Goal: Task Accomplishment & Management: Manage account settings

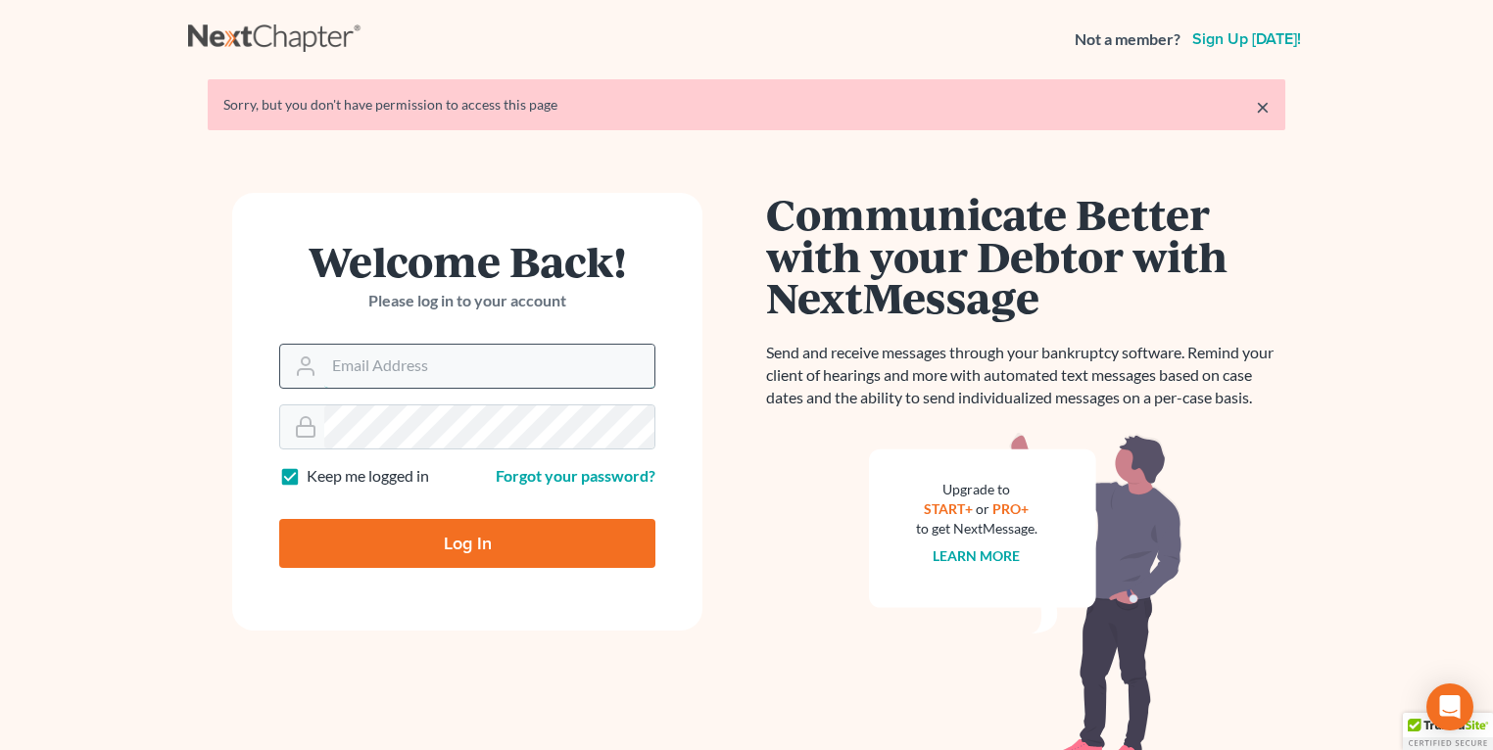
type input "[EMAIL_ADDRESS][DOMAIN_NAME]"
drag, startPoint x: 456, startPoint y: 367, endPoint x: 461, endPoint y: 381, distance: 14.6
click at [456, 367] on input "[EMAIL_ADDRESS][DOMAIN_NAME]" at bounding box center [489, 366] width 330 height 43
click at [412, 531] on input "Log In" at bounding box center [467, 543] width 376 height 49
type input "Thinking..."
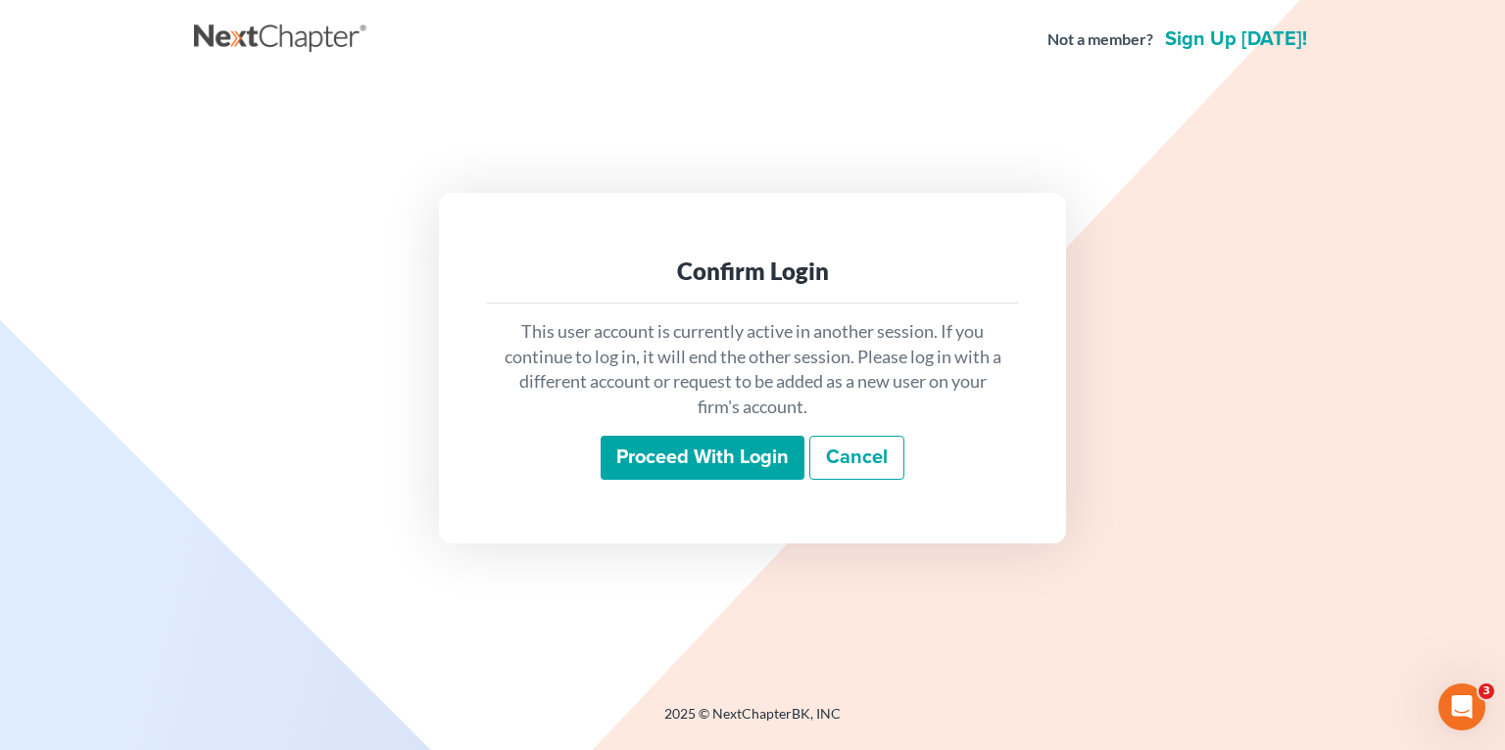
click at [705, 466] on input "Proceed with login" at bounding box center [702, 458] width 204 height 45
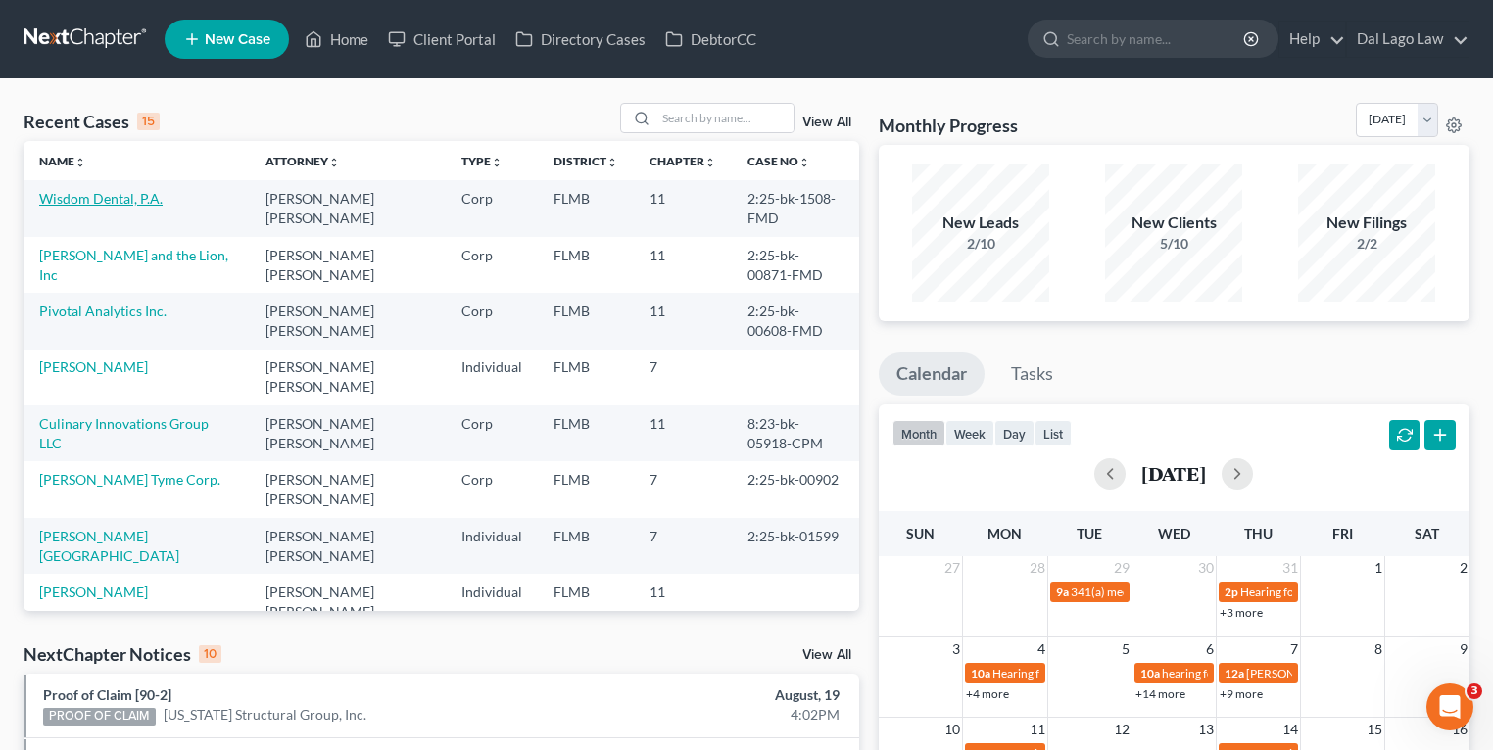
click at [104, 200] on link "Wisdom Dental, P.A." at bounding box center [100, 198] width 123 height 17
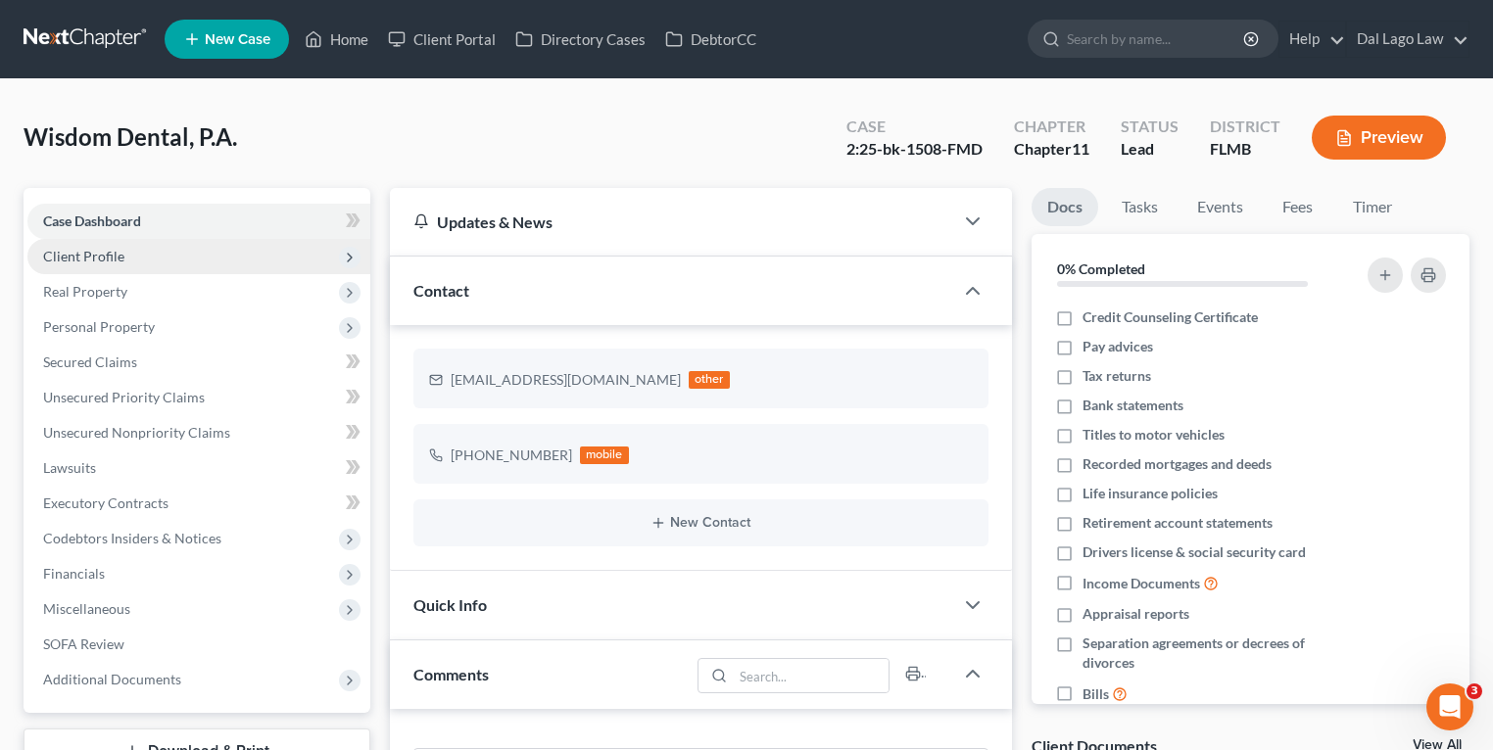
scroll to position [772, 0]
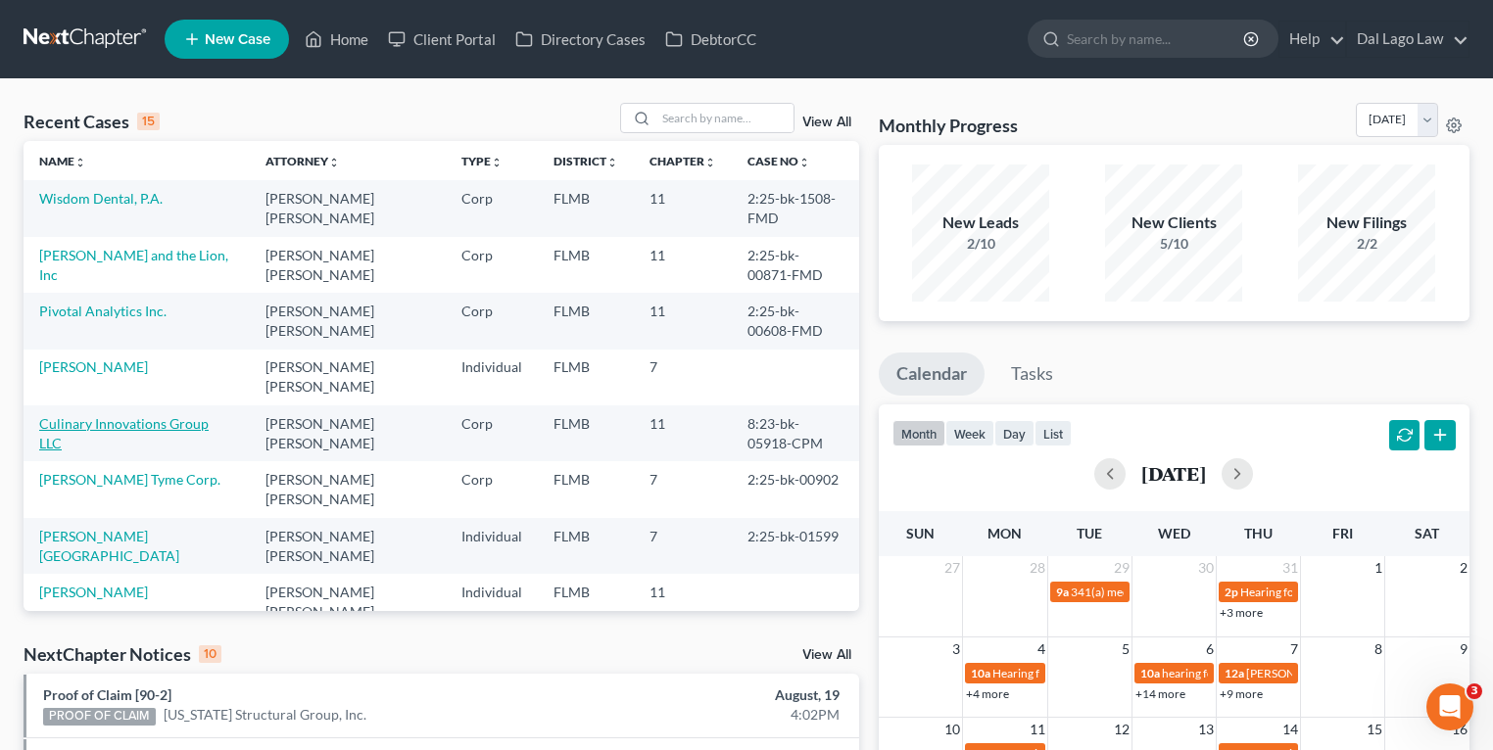
click at [129, 427] on link "Culinary Innovations Group LLC" at bounding box center [123, 433] width 169 height 36
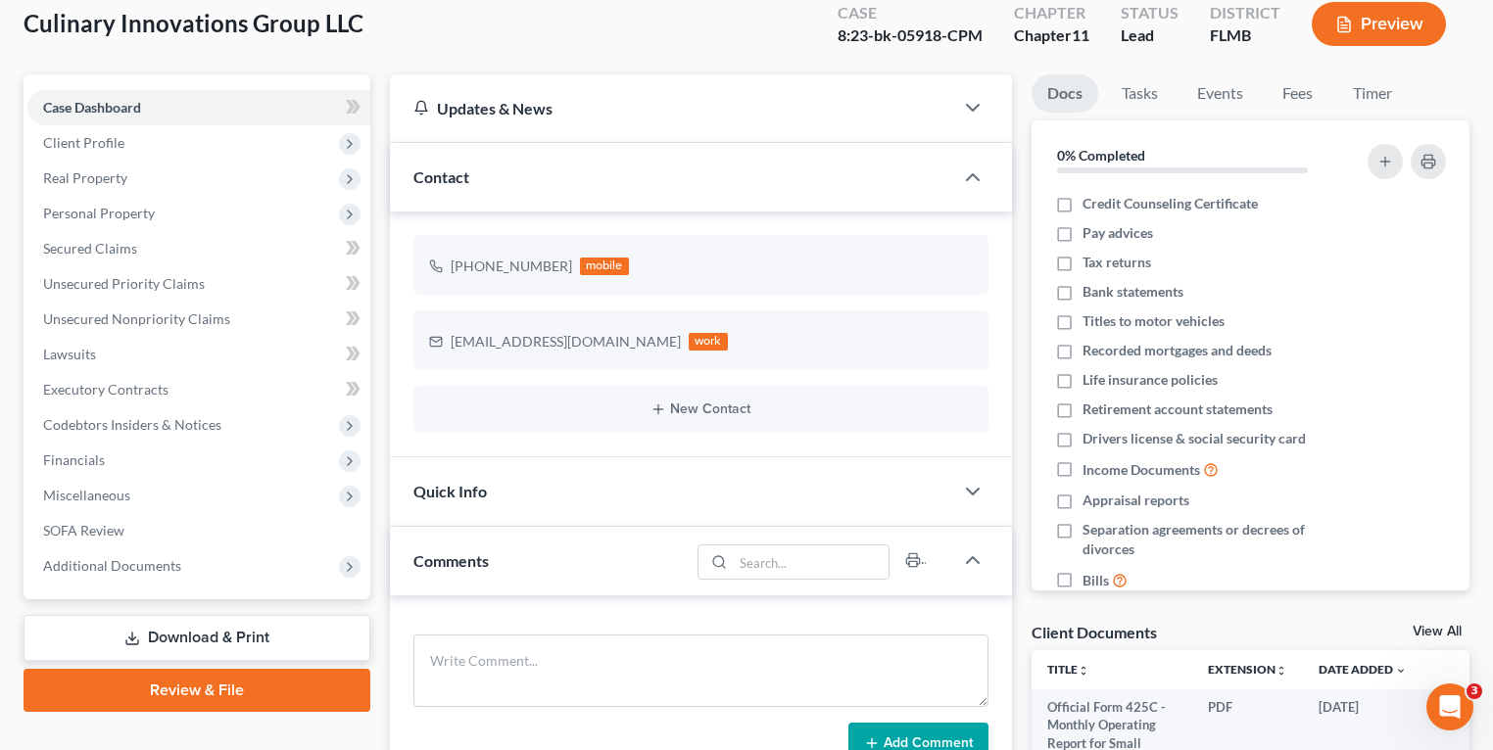
scroll to position [313, 0]
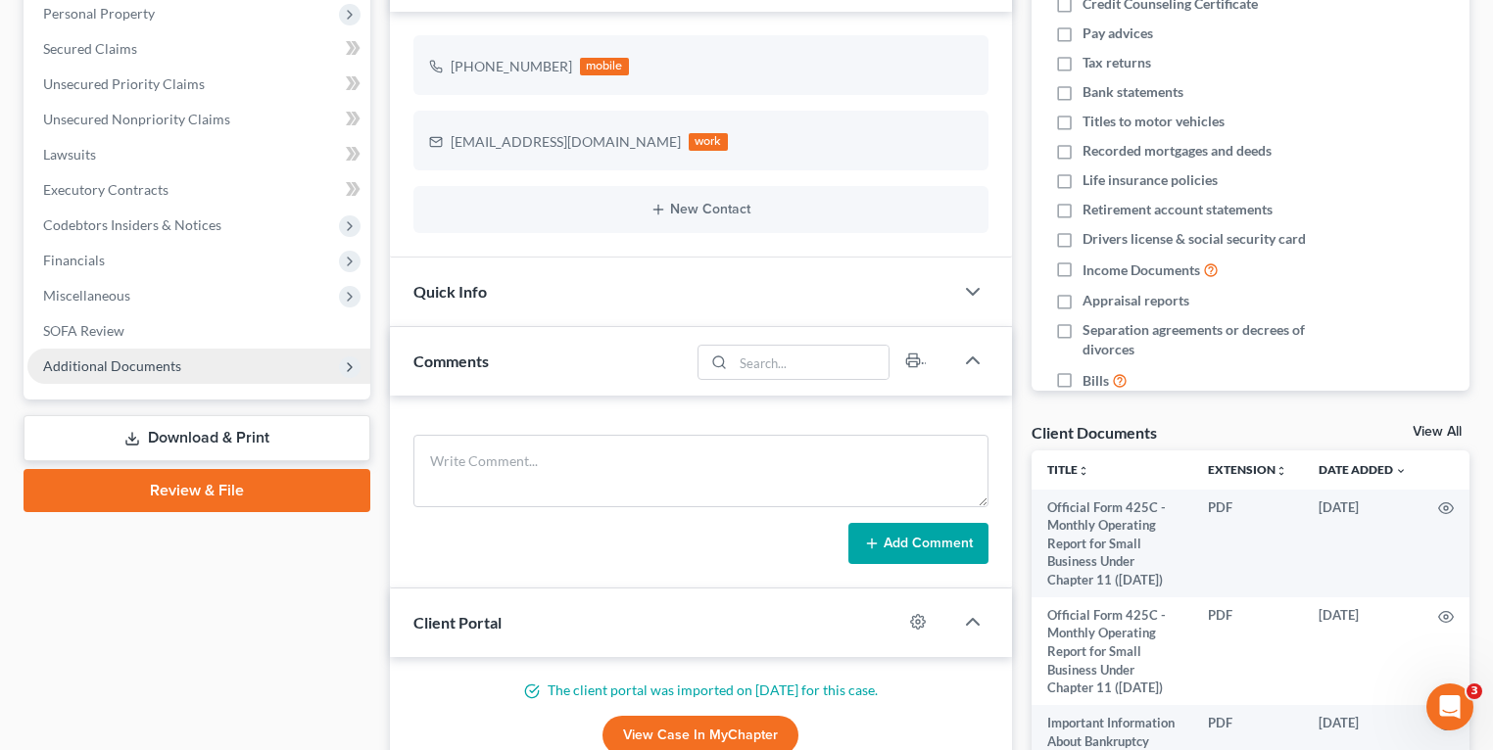
click at [155, 359] on span "Additional Documents" at bounding box center [112, 366] width 138 height 17
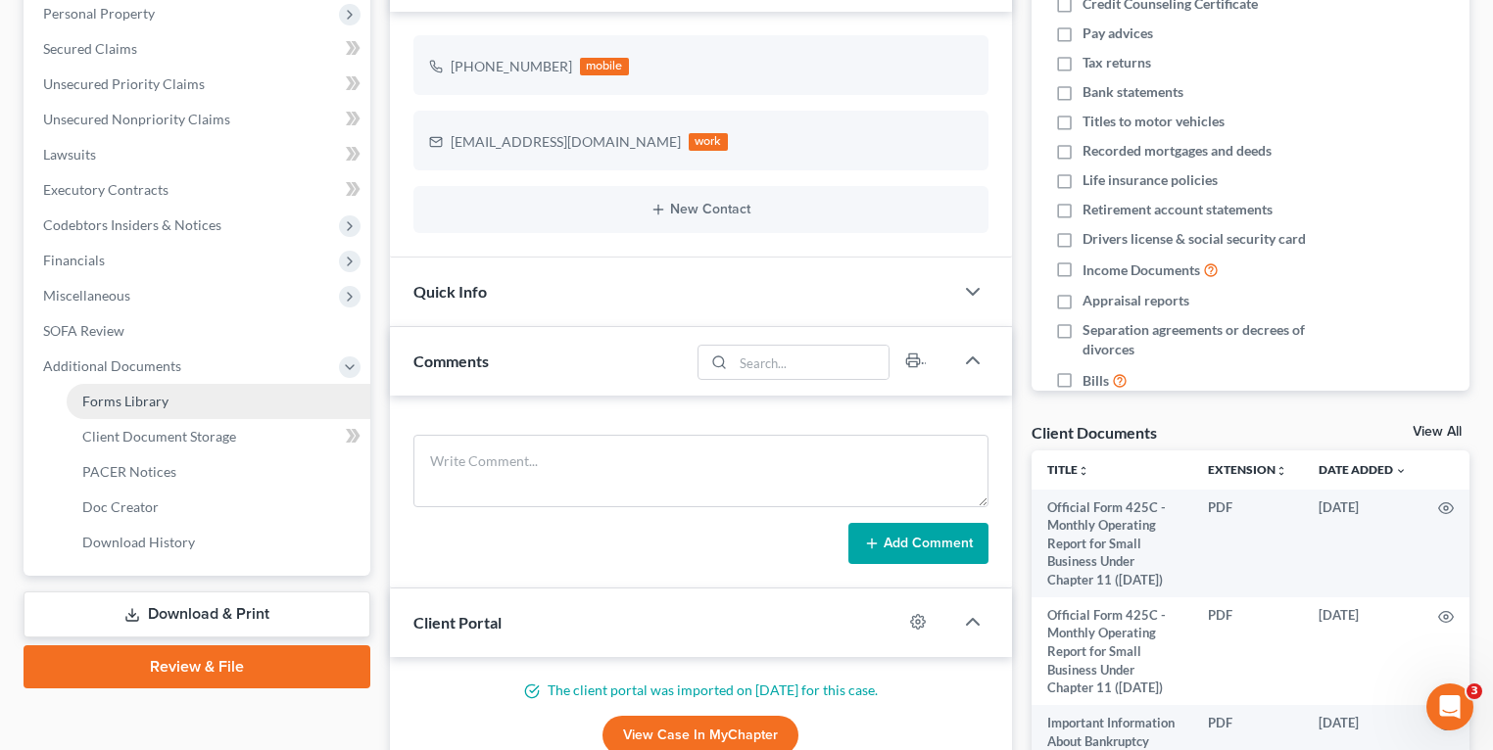
click at [197, 404] on link "Forms Library" at bounding box center [219, 401] width 304 height 35
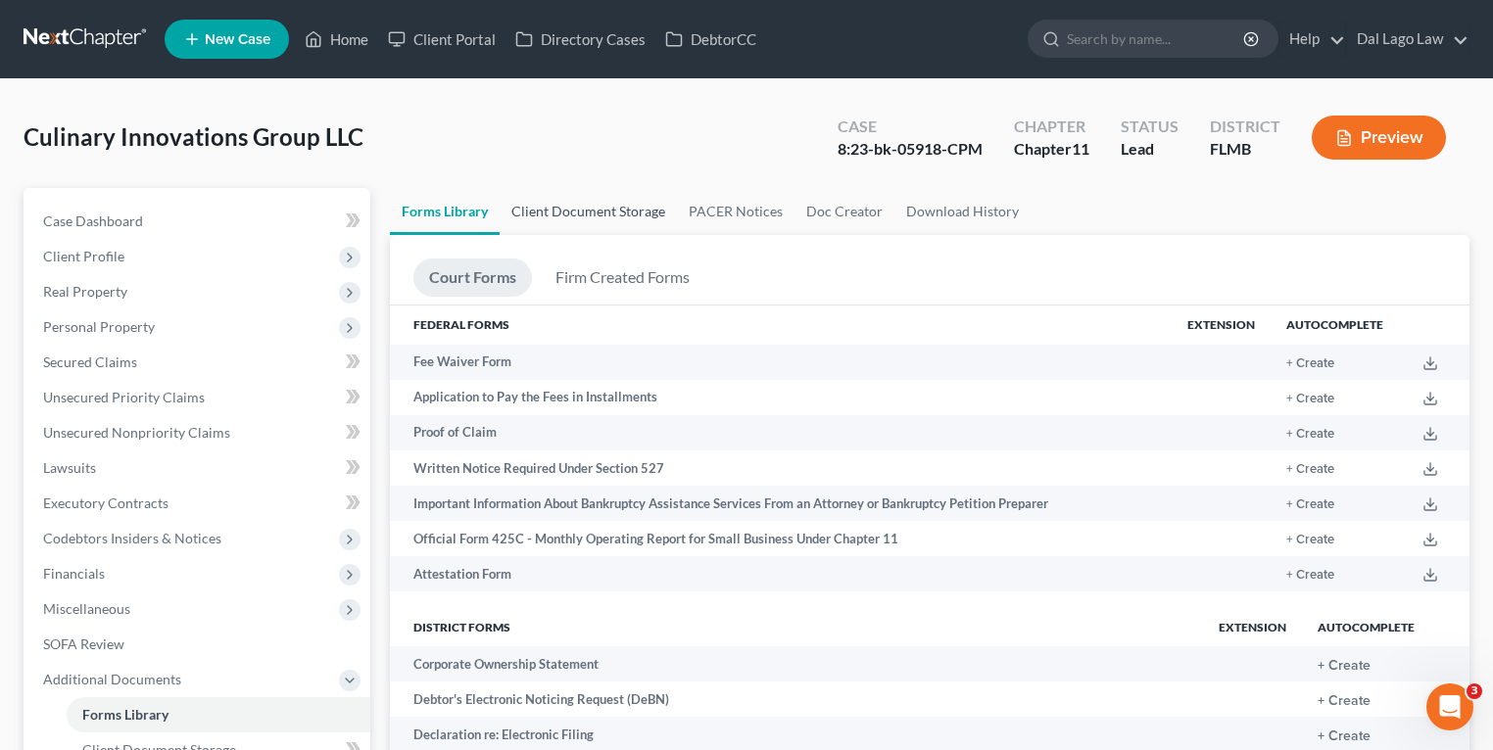
click at [623, 213] on link "Client Document Storage" at bounding box center [588, 211] width 177 height 47
select select "5"
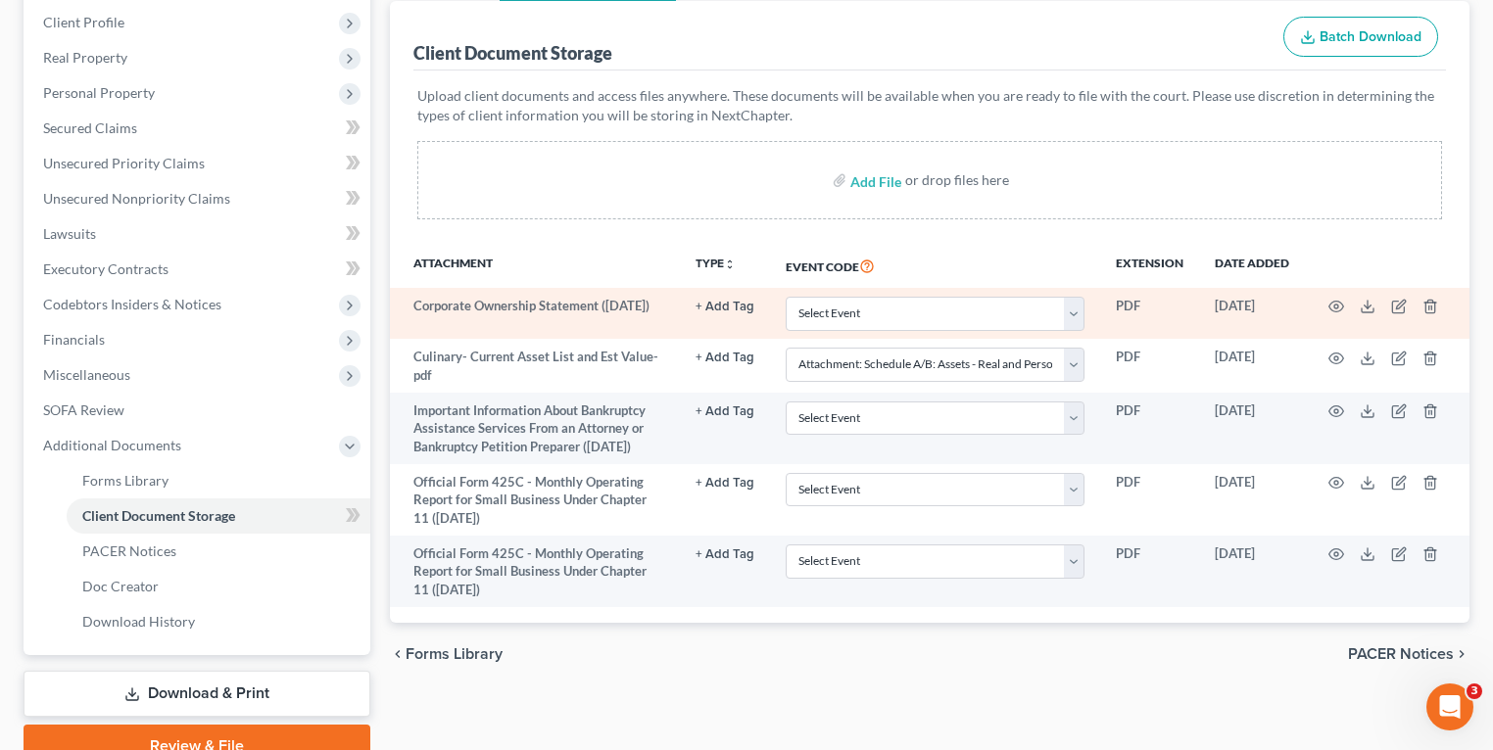
scroll to position [235, 0]
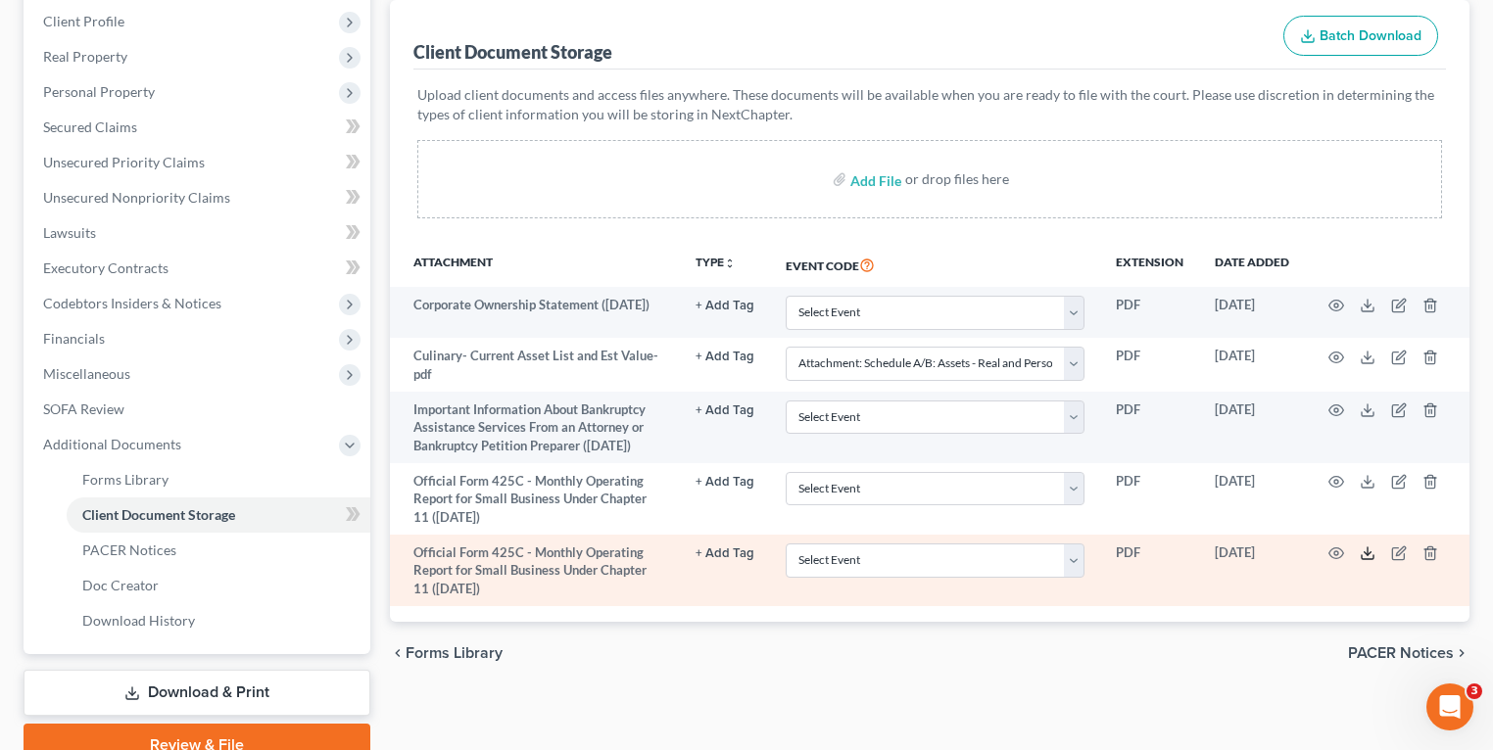
click at [1371, 556] on icon at bounding box center [1368, 554] width 16 height 16
